Goal: Check status: Check status

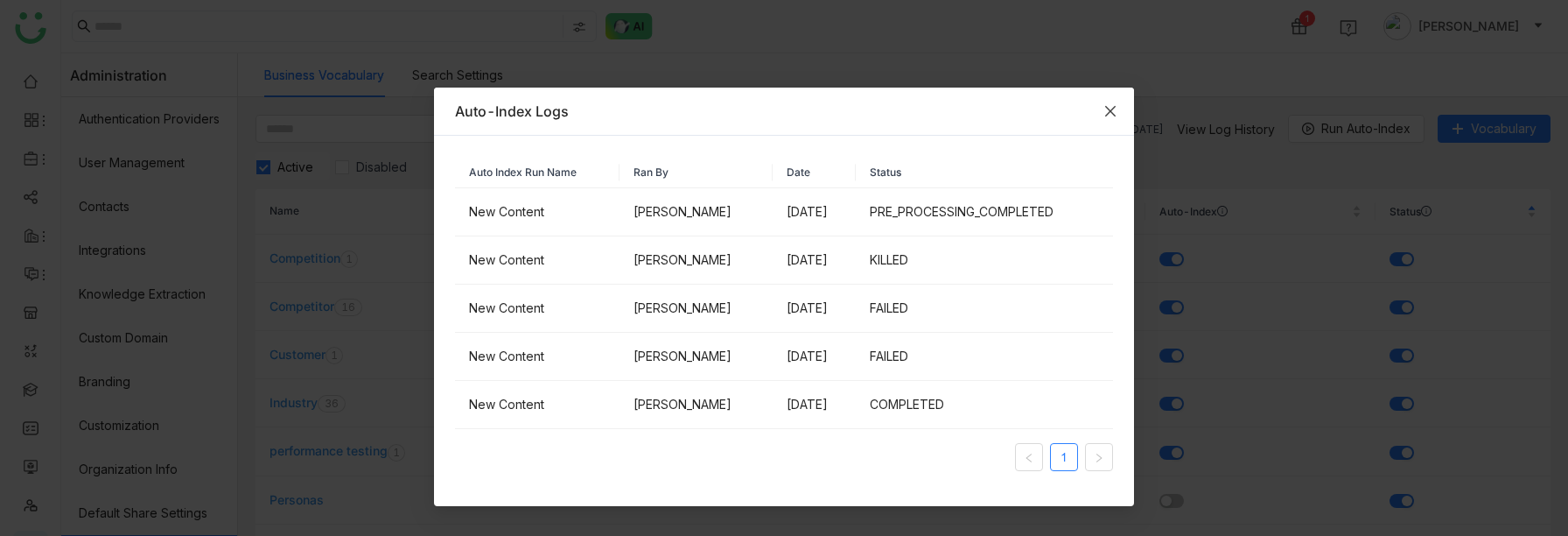
click at [1115, 109] on icon "Close" at bounding box center [1110, 110] width 14 height 14
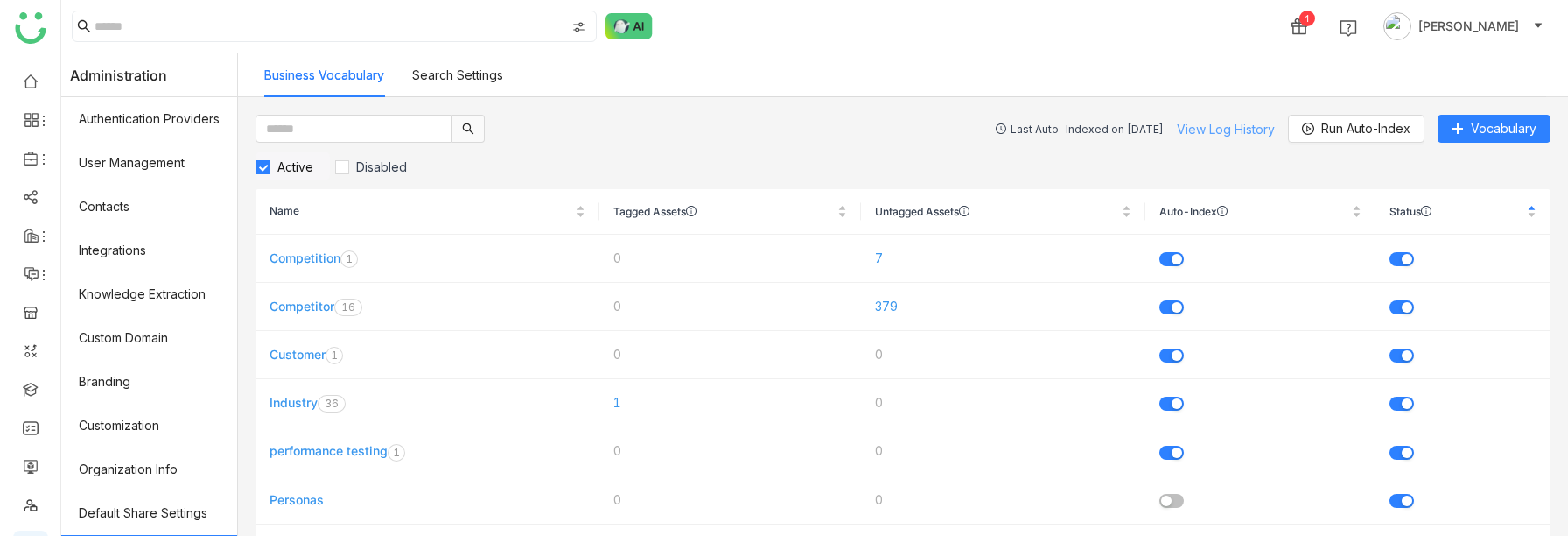
click at [1200, 132] on link "View Log History" at bounding box center [1225, 129] width 98 height 15
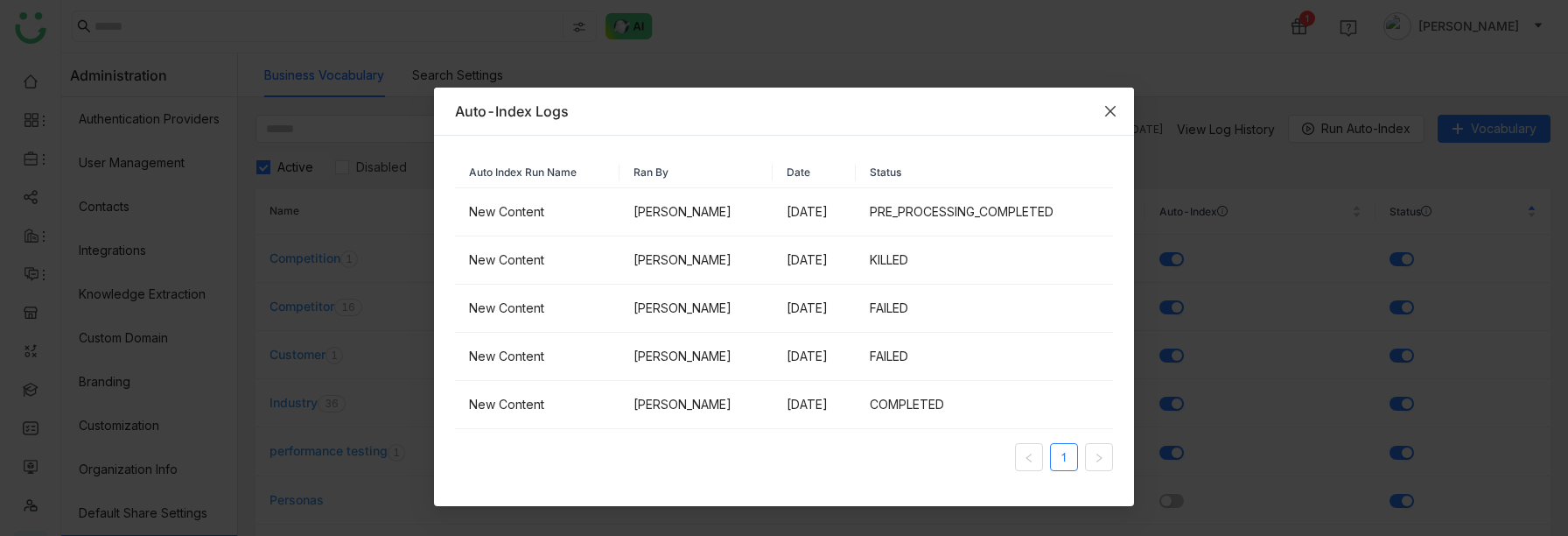
click at [1106, 106] on icon "Close" at bounding box center [1110, 110] width 14 height 14
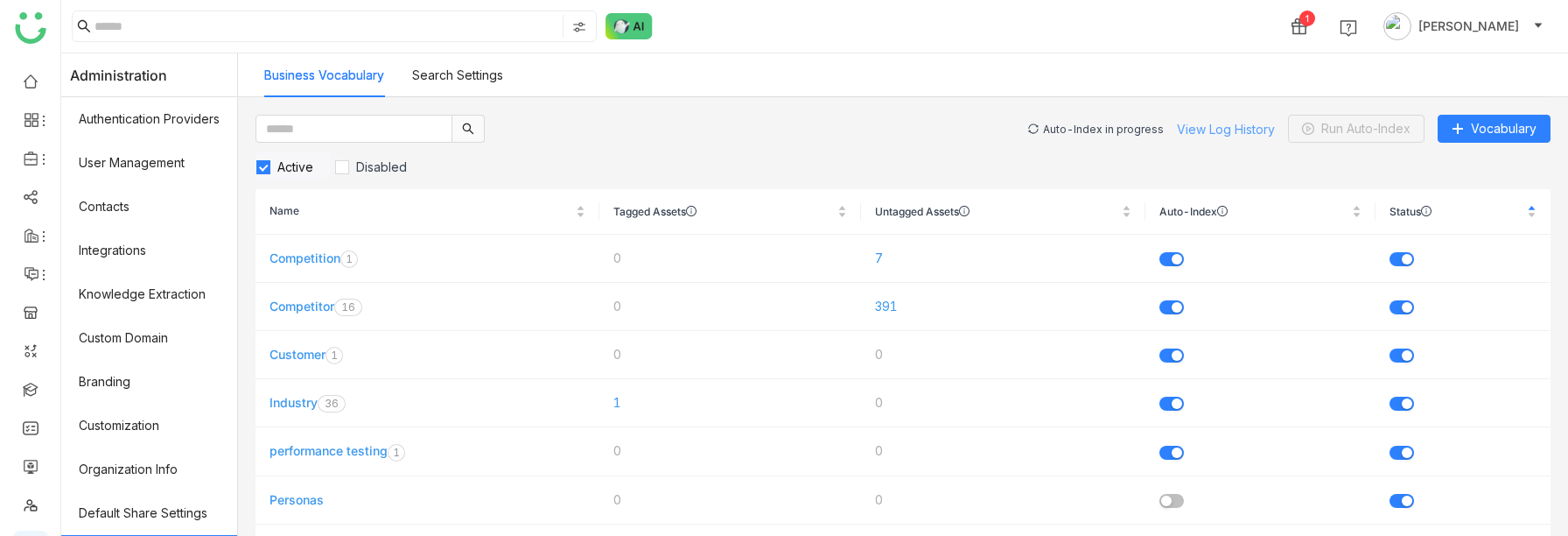
click at [1215, 122] on link "View Log History" at bounding box center [1225, 129] width 98 height 15
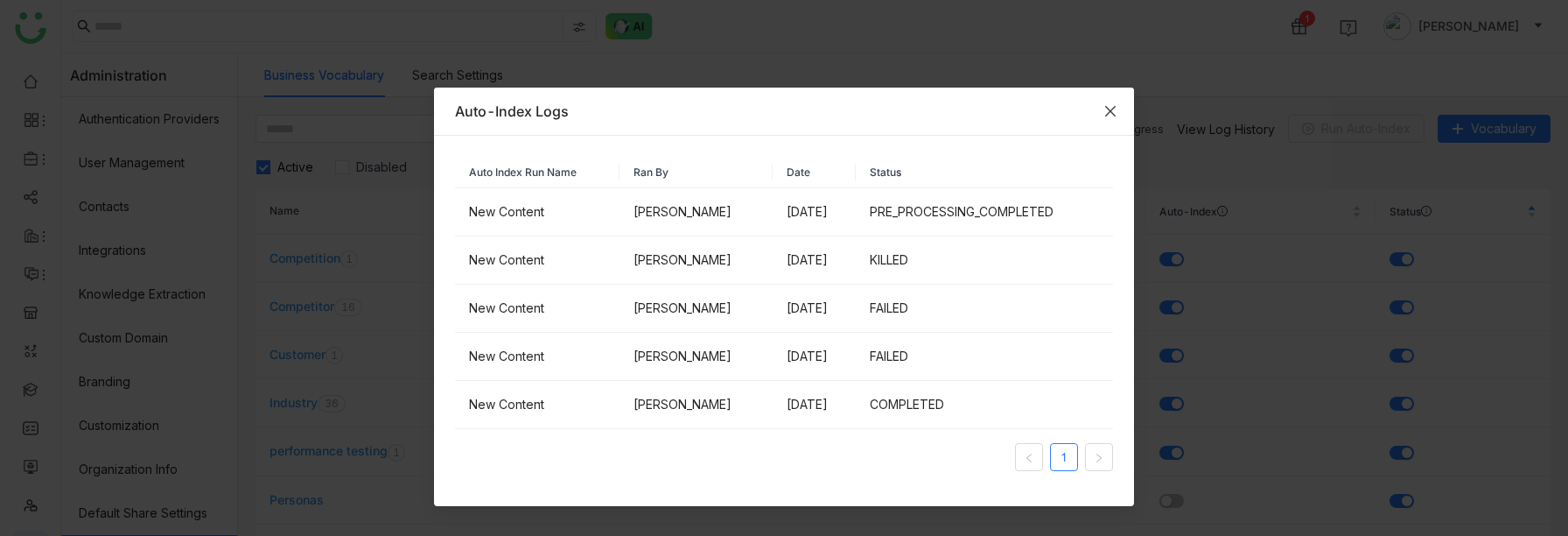
click at [1114, 109] on icon "Close" at bounding box center [1110, 110] width 14 height 14
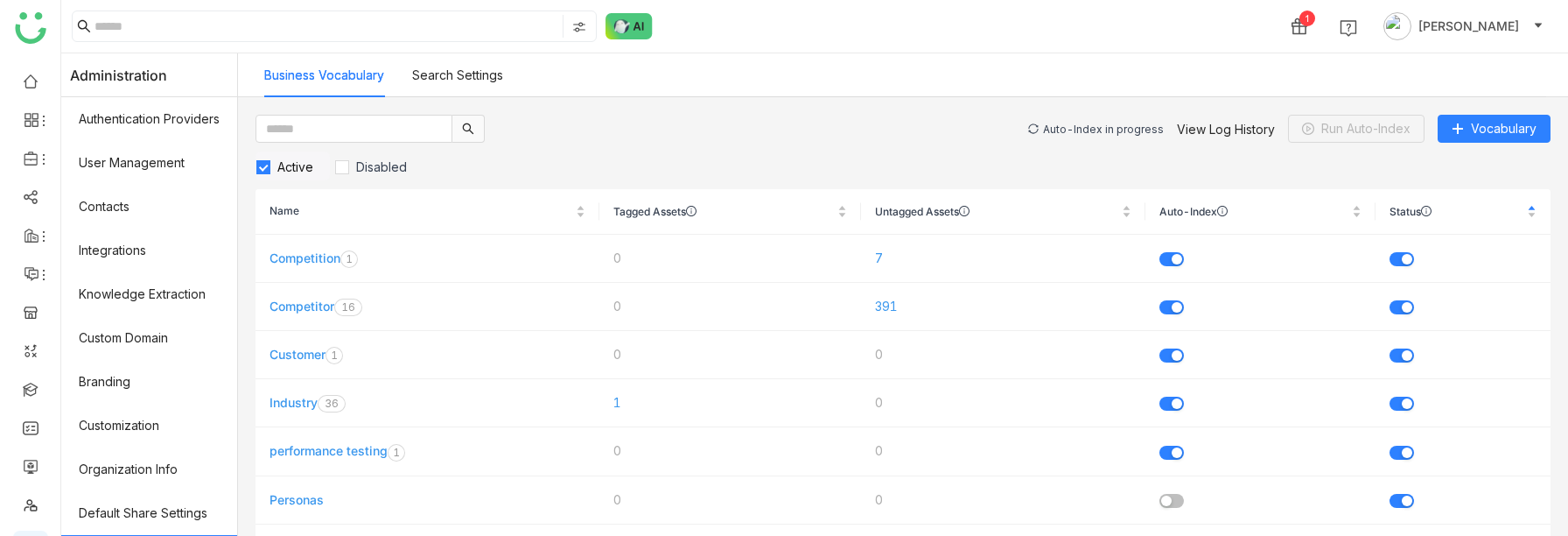
click at [1087, 129] on div "Auto-Index in progress" at bounding box center [1103, 129] width 120 height 13
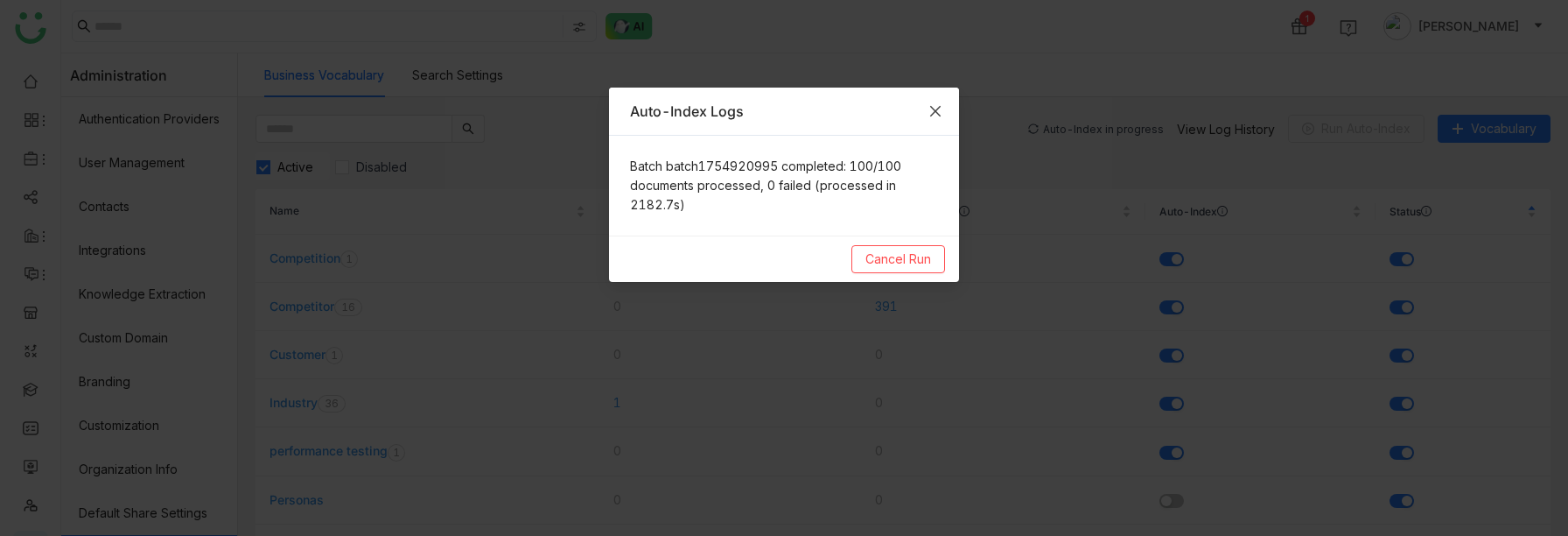
click at [938, 115] on icon "Close" at bounding box center [935, 110] width 14 height 14
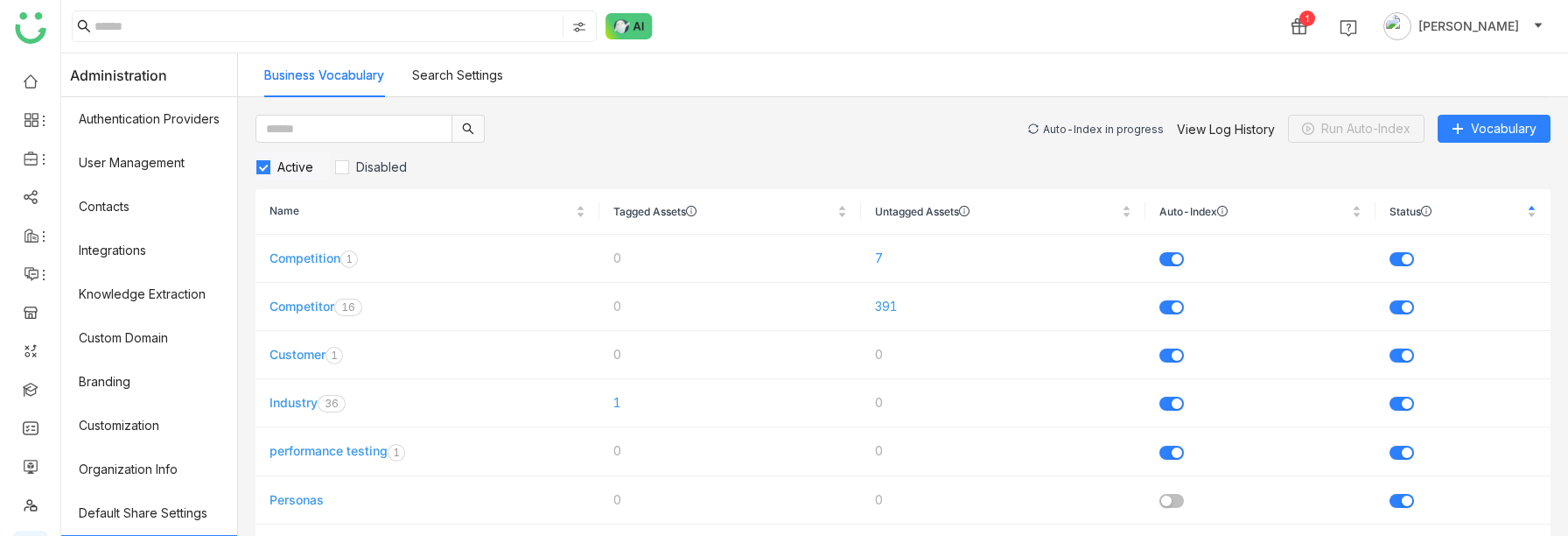
click at [1105, 130] on div "Auto-Index in progress" at bounding box center [1103, 129] width 120 height 13
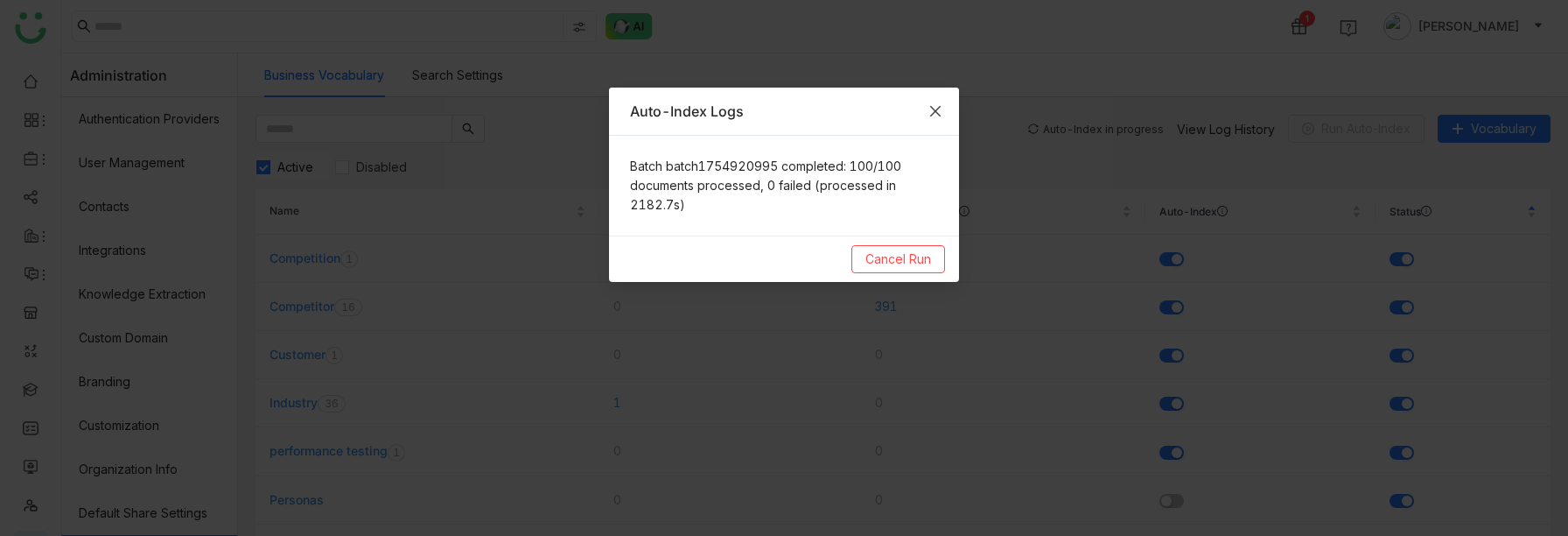
click at [936, 105] on icon "Close" at bounding box center [935, 110] width 14 height 14
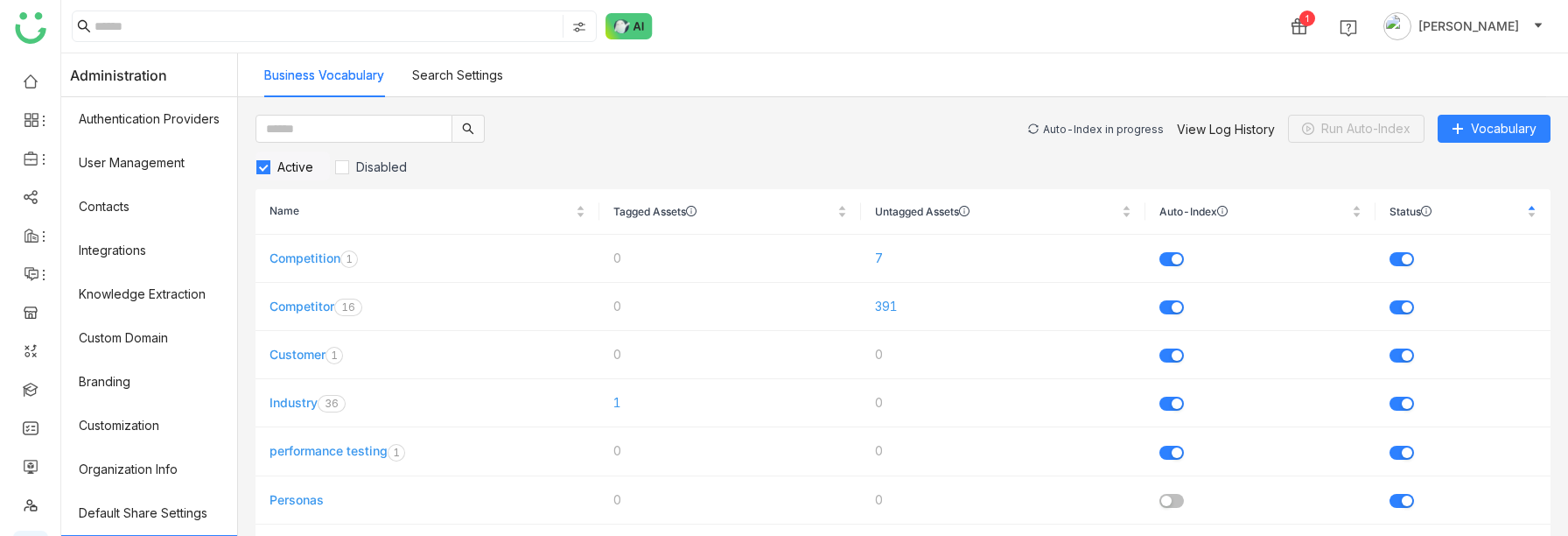
click at [1098, 130] on div "Auto-Index in progress" at bounding box center [1103, 129] width 120 height 13
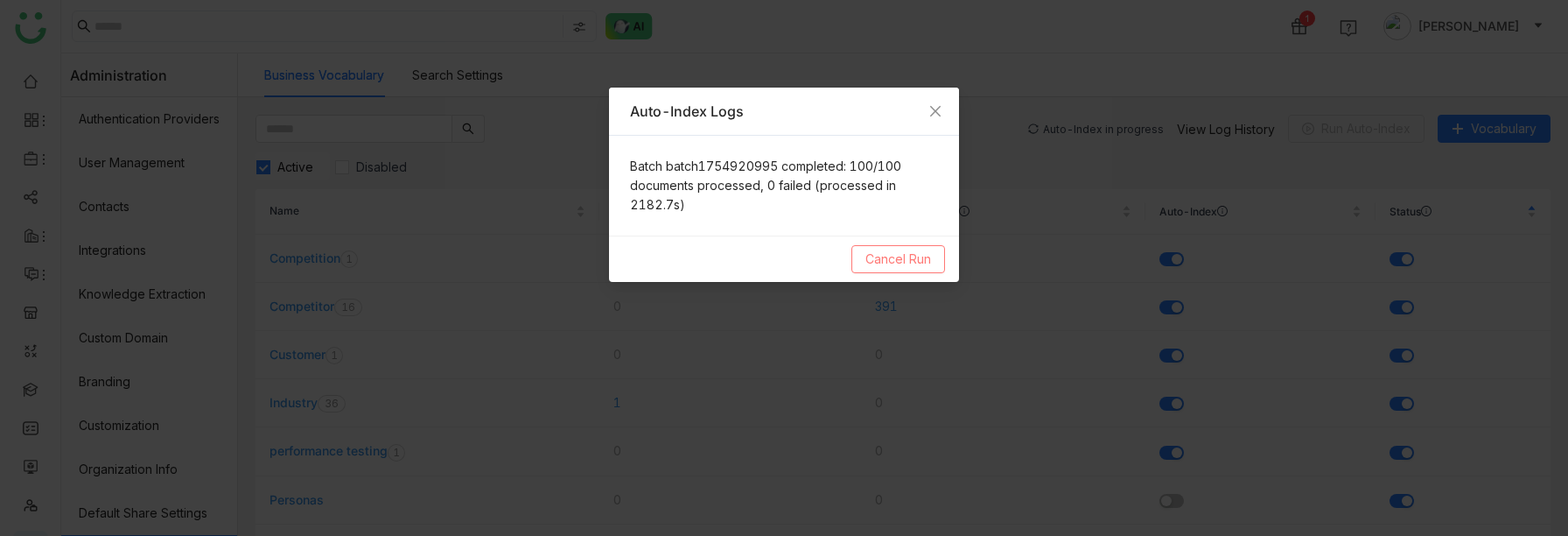
click at [914, 261] on span "Cancel Run" at bounding box center [898, 258] width 66 height 19
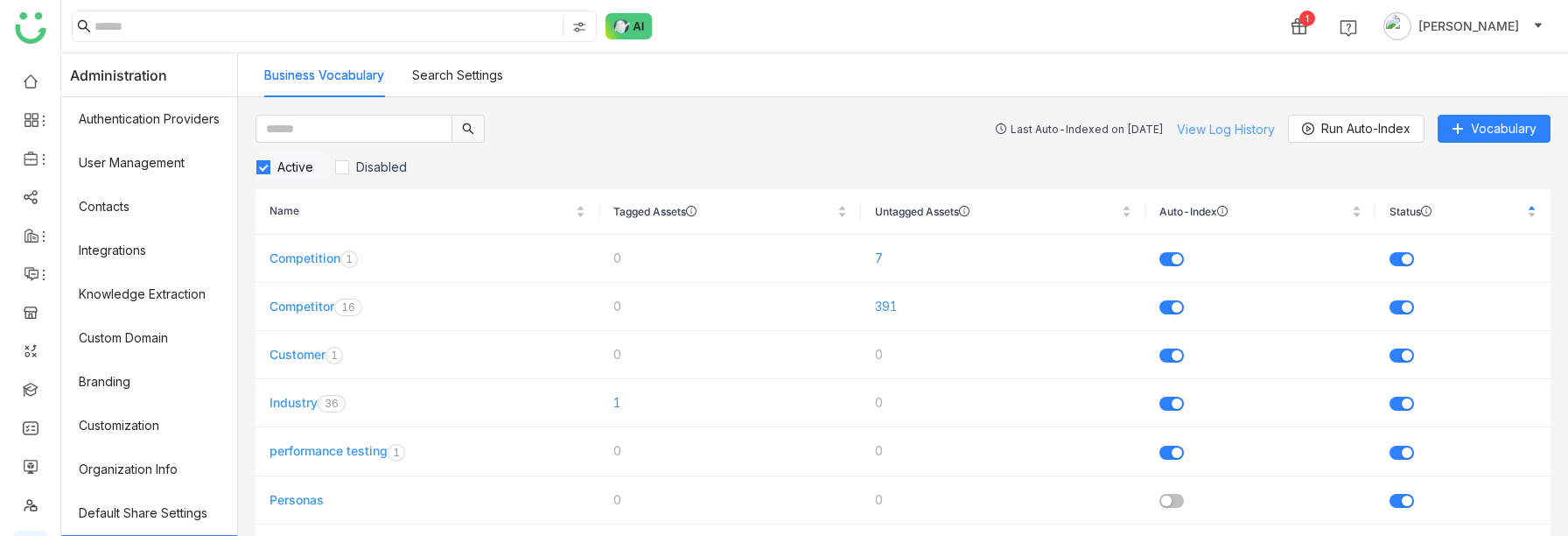
click at [1231, 123] on link "View Log History" at bounding box center [1225, 129] width 98 height 15
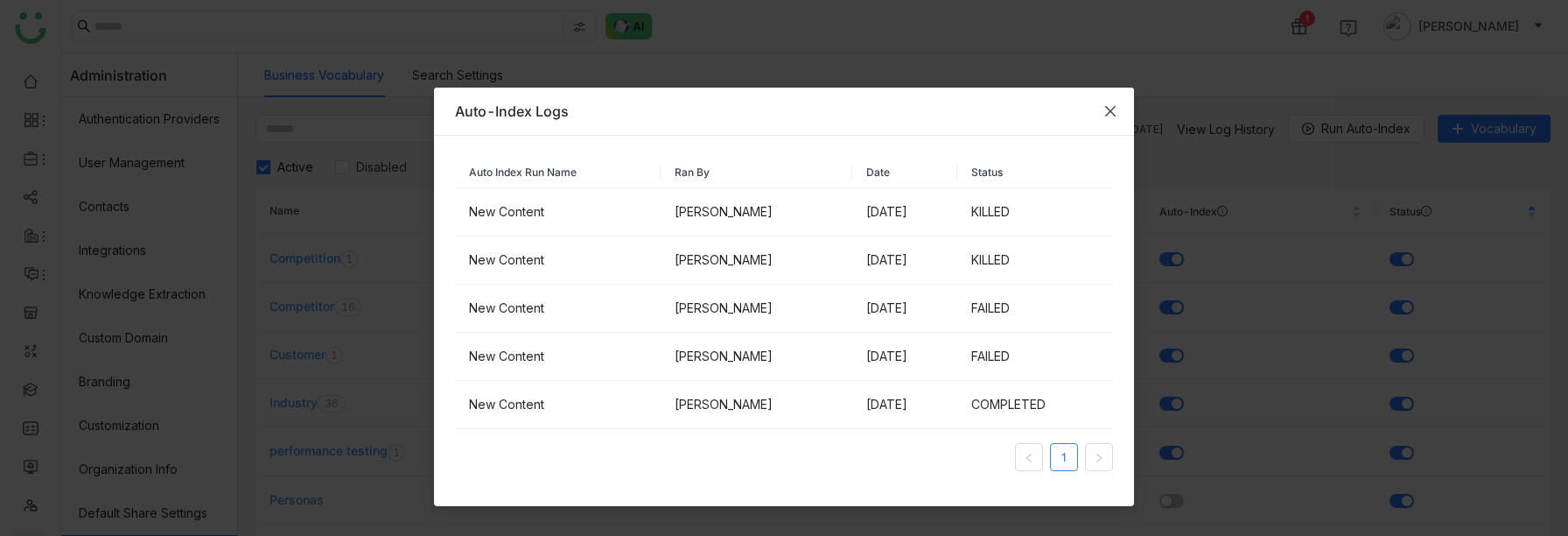
click at [1109, 112] on icon "Close" at bounding box center [1110, 110] width 14 height 14
